Goal: Task Accomplishment & Management: Use online tool/utility

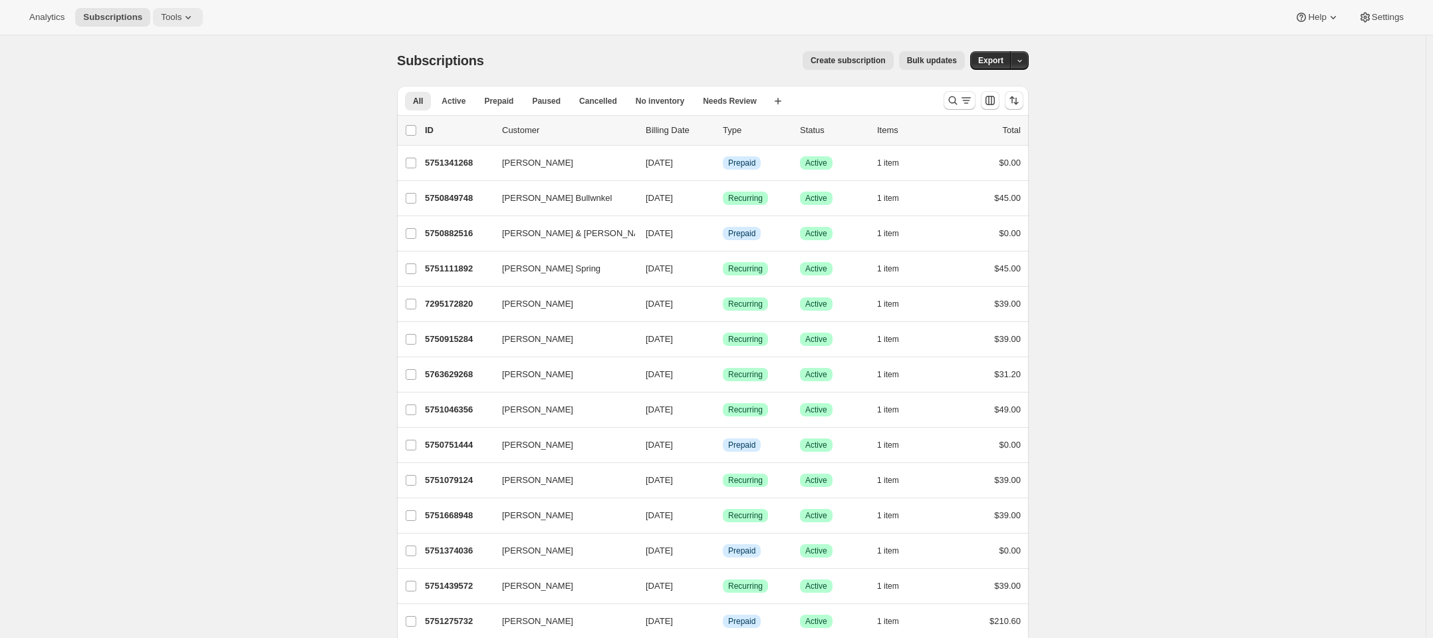
click at [172, 18] on span "Tools" at bounding box center [171, 17] width 21 height 11
click at [137, 66] on span "Add-ons" at bounding box center [138, 67] width 32 height 10
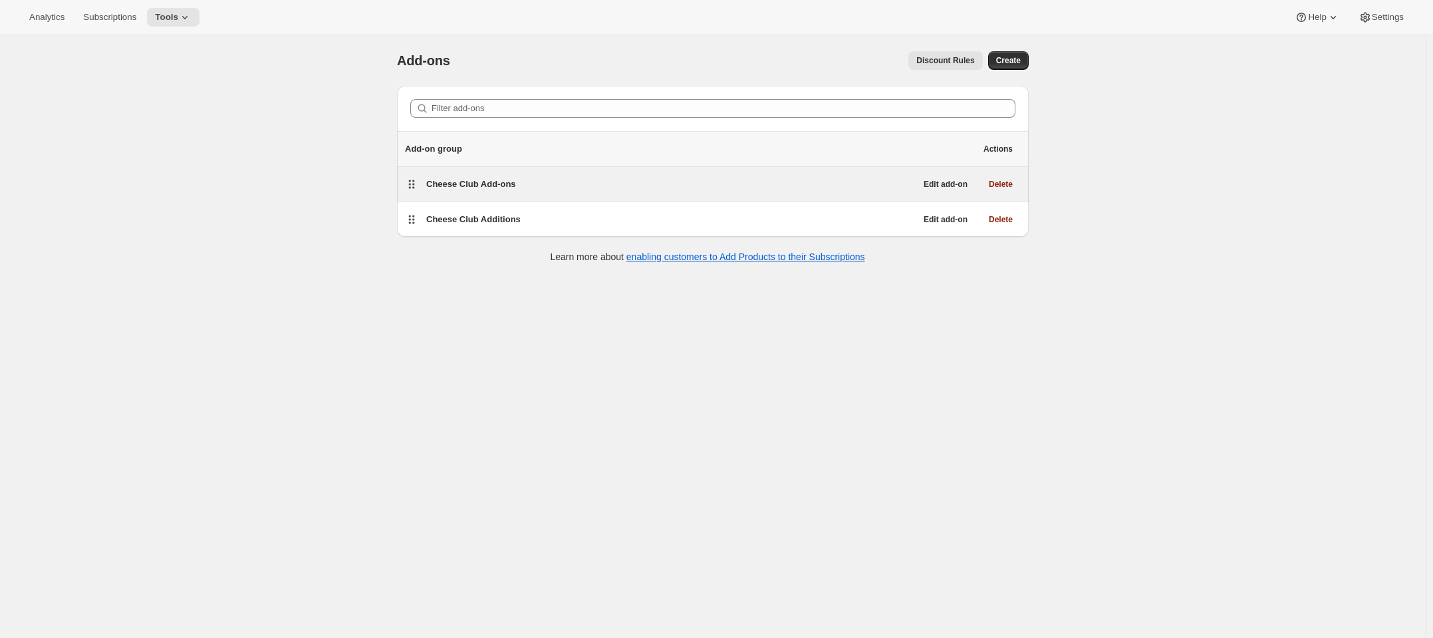
click at [506, 188] on span "Cheese Club Add-ons" at bounding box center [471, 184] width 90 height 10
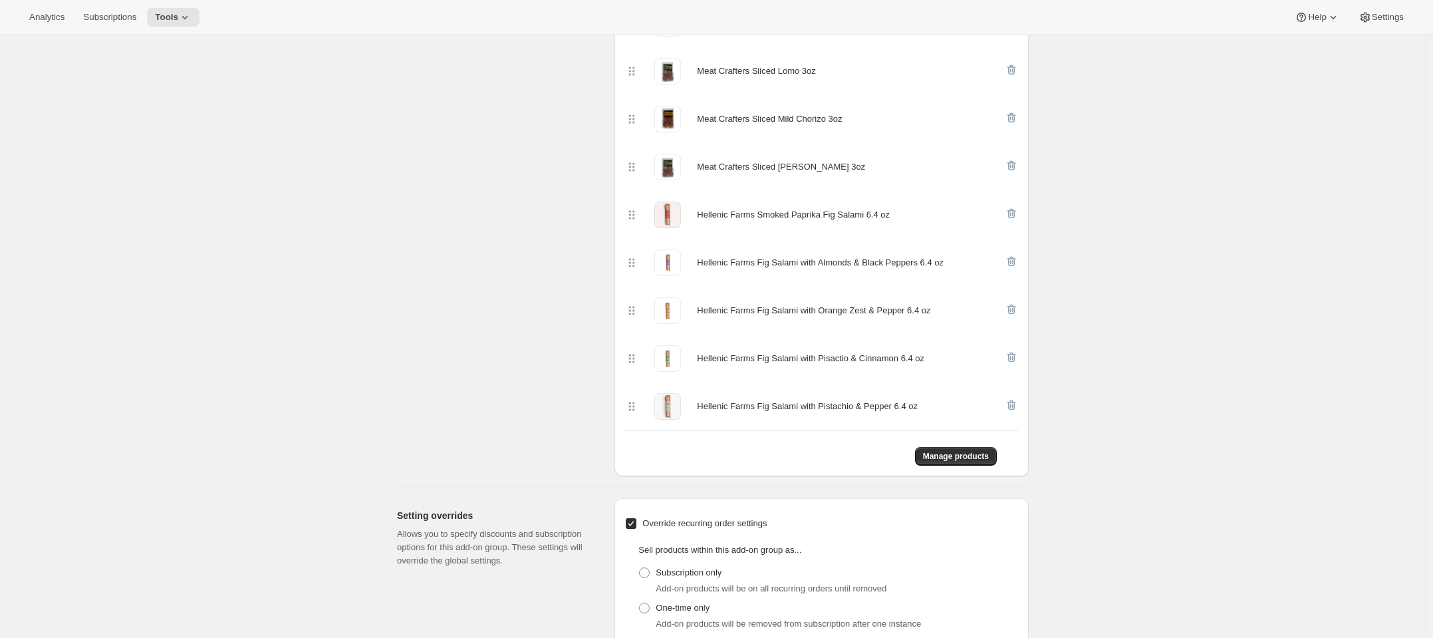
scroll to position [997, 0]
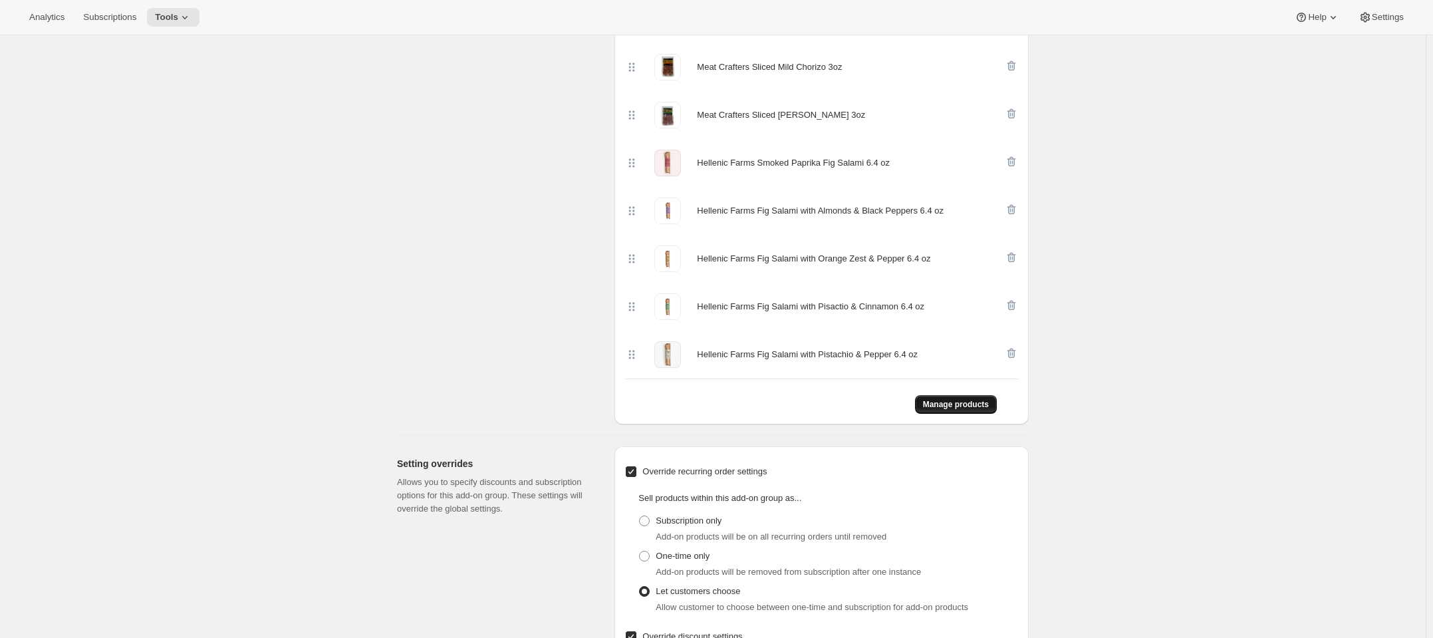
click at [951, 399] on span "Manage products" at bounding box center [956, 404] width 66 height 11
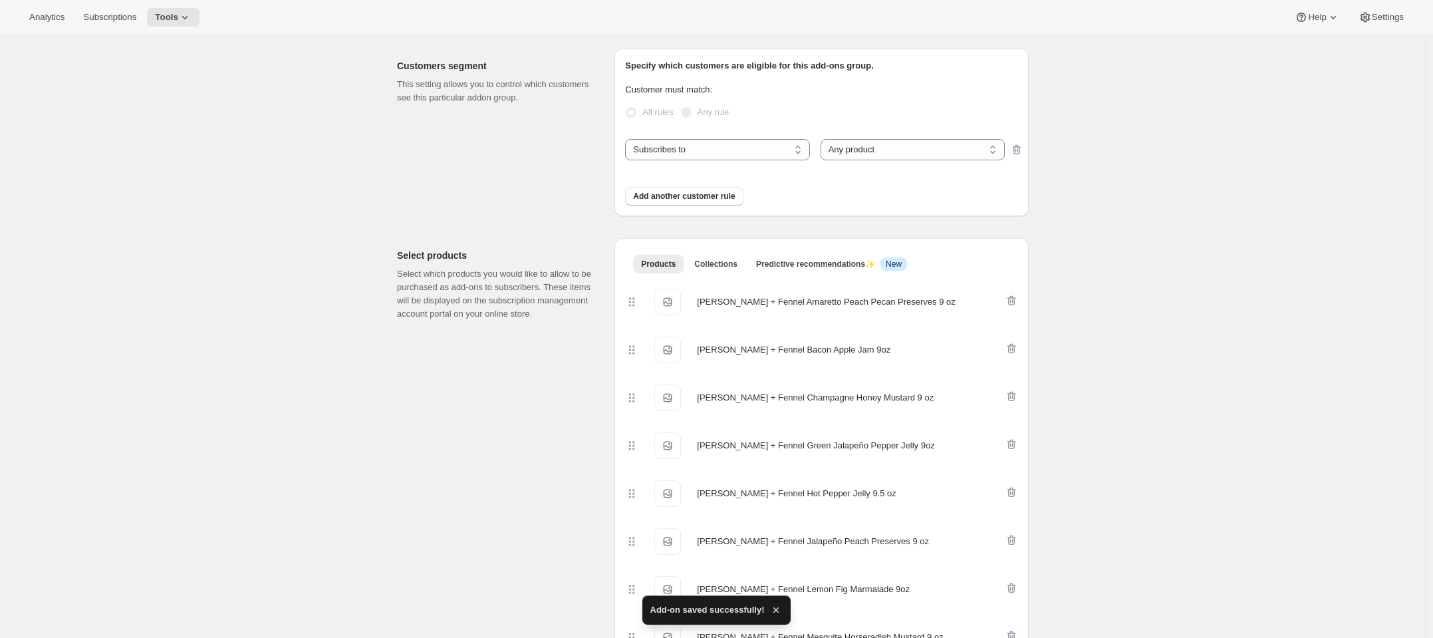
scroll to position [0, 0]
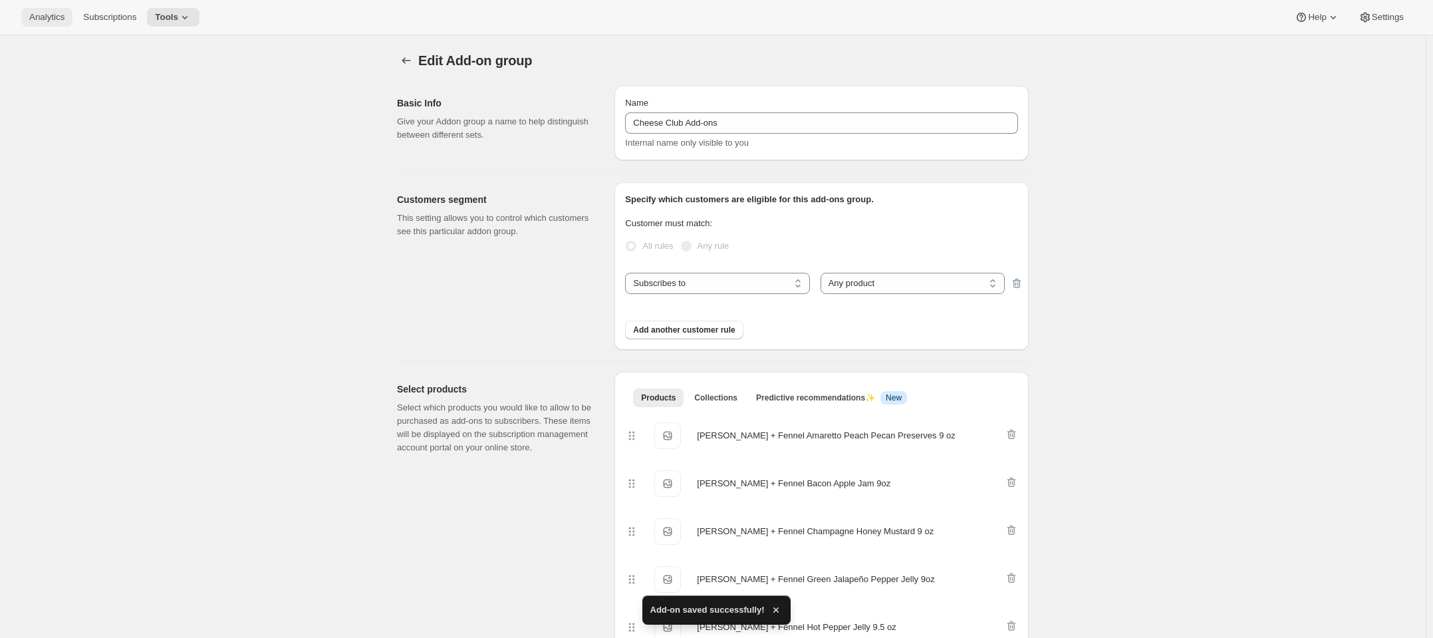
click at [29, 19] on span "Analytics" at bounding box center [46, 17] width 35 height 11
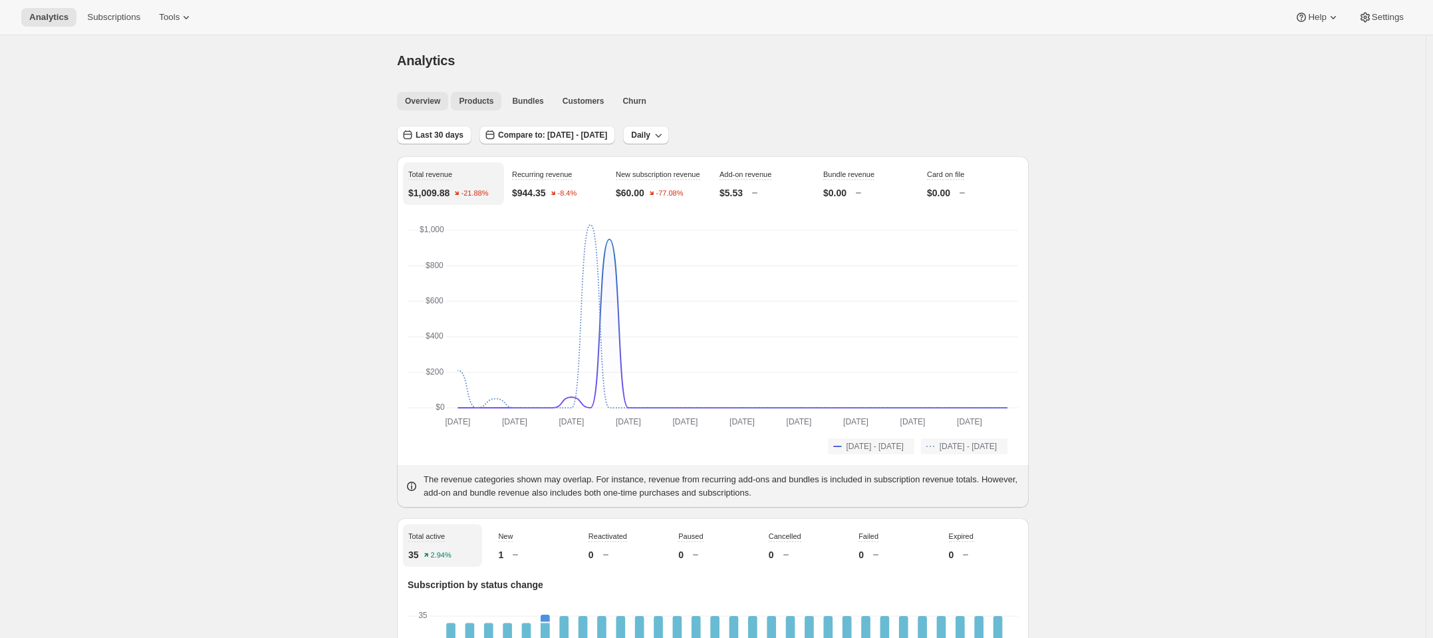
click at [465, 98] on span "Products" at bounding box center [476, 101] width 35 height 11
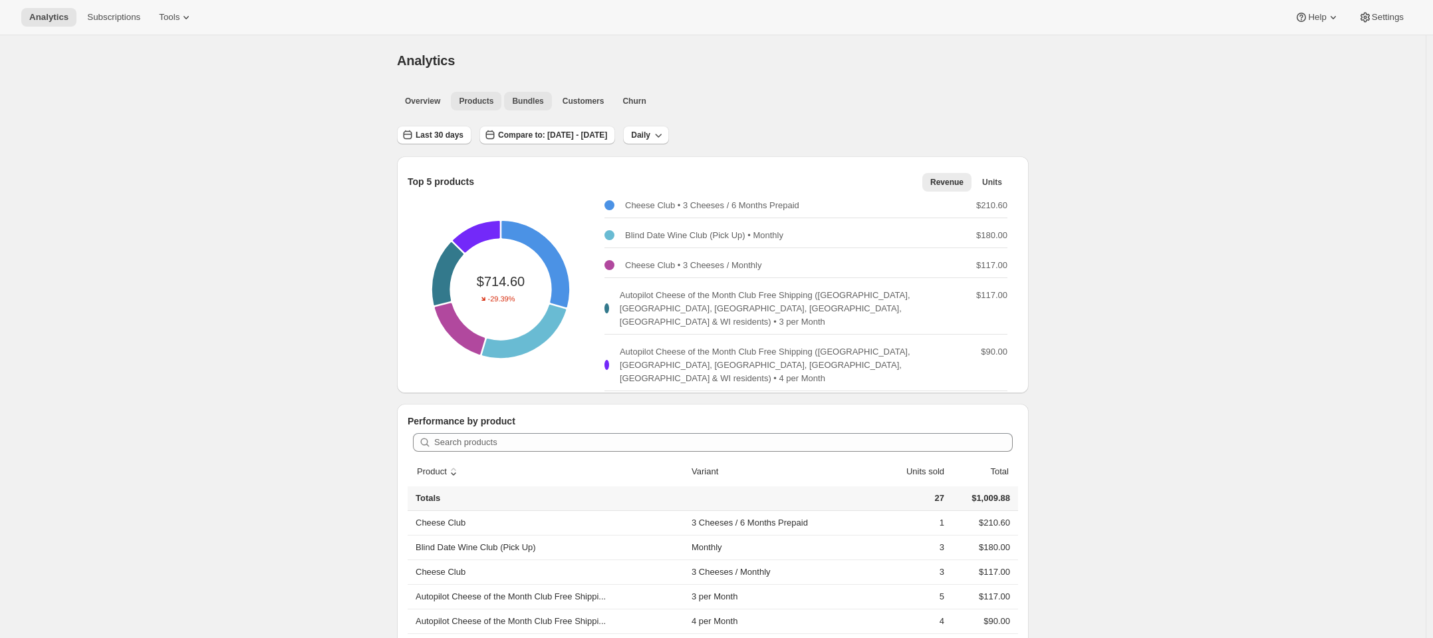
click at [525, 97] on span "Bundles" at bounding box center [527, 101] width 31 height 11
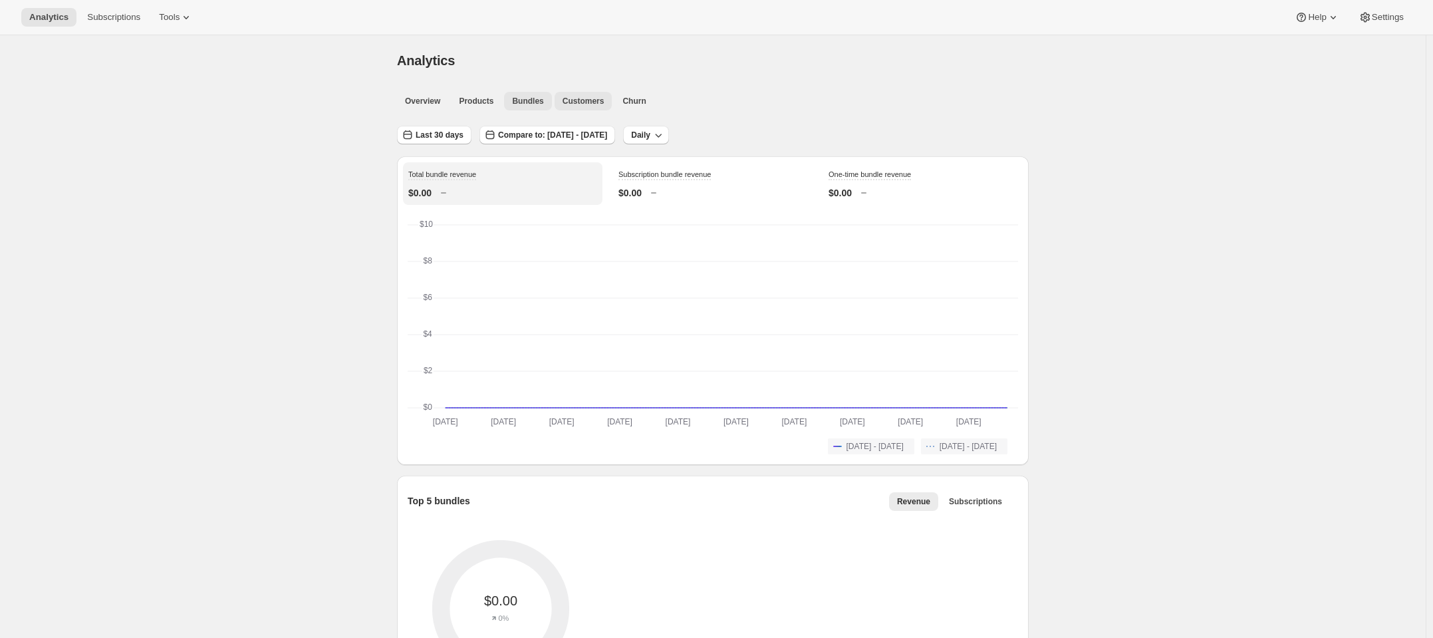
click at [571, 95] on button "Customers" at bounding box center [583, 101] width 58 height 19
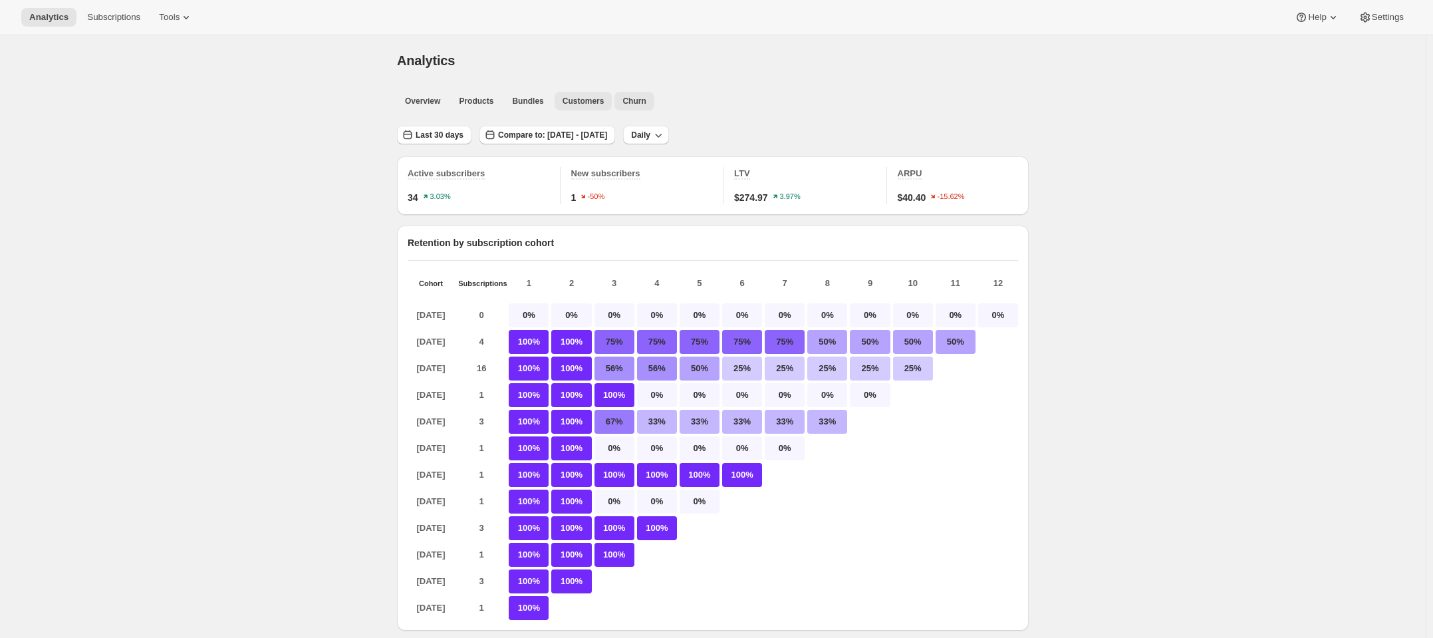
click at [622, 95] on button "Churn" at bounding box center [633, 101] width 39 height 19
